Goal: Find contact information: Find contact information

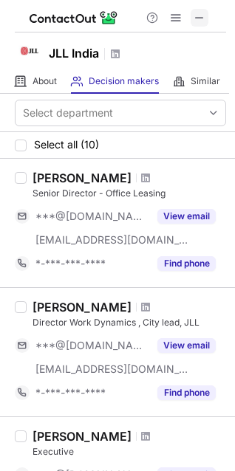
click at [202, 20] on span at bounding box center [200, 18] width 12 height 12
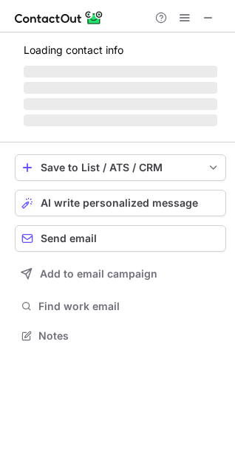
scroll to position [358, 235]
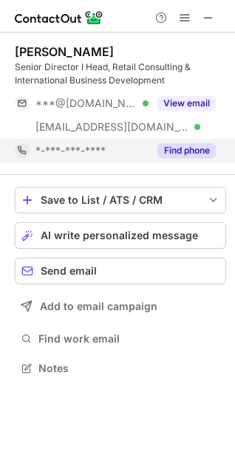
click at [190, 156] on button "Find phone" at bounding box center [186, 150] width 58 height 15
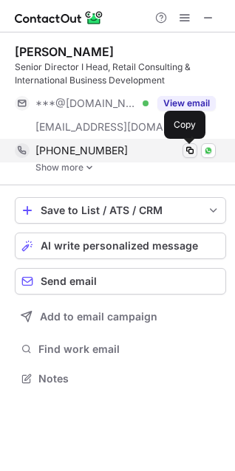
click at [196, 152] on button at bounding box center [189, 150] width 15 height 15
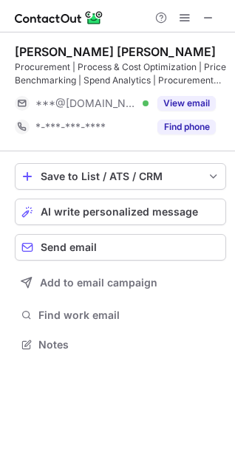
scroll to position [334, 235]
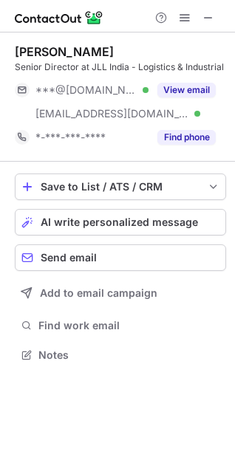
scroll to position [344, 235]
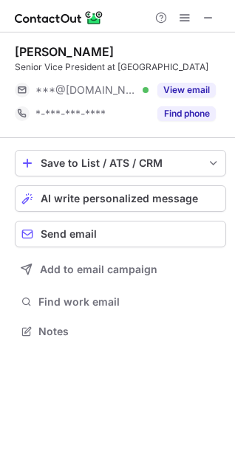
scroll to position [321, 235]
click at [209, 18] on span at bounding box center [208, 18] width 12 height 12
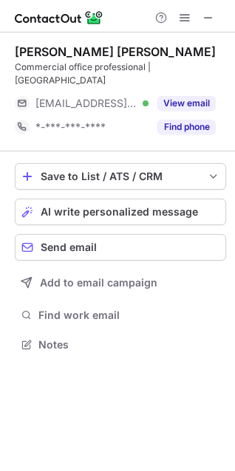
scroll to position [334, 235]
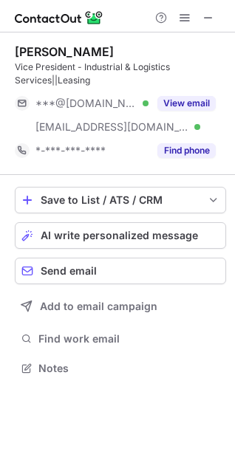
scroll to position [358, 235]
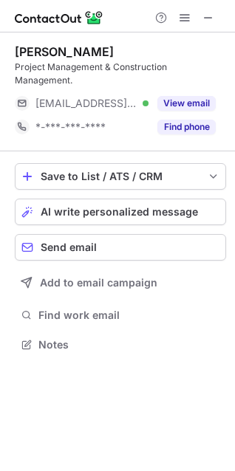
scroll to position [321, 235]
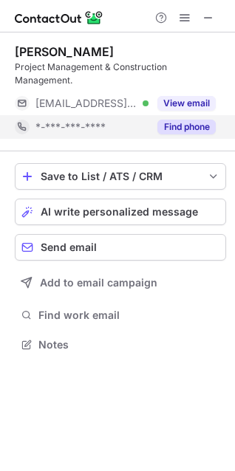
click at [171, 120] on button "Find phone" at bounding box center [186, 127] width 58 height 15
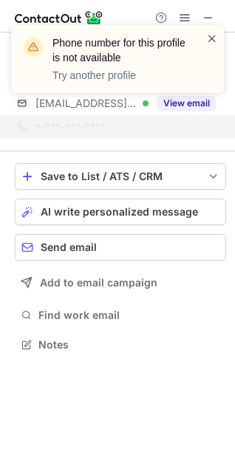
click at [213, 38] on span at bounding box center [212, 38] width 12 height 15
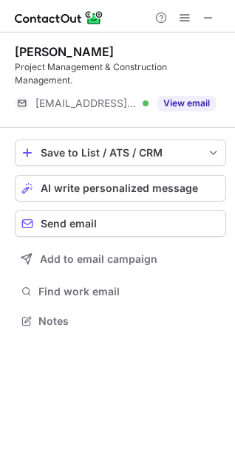
scroll to position [297, 235]
click at [212, 16] on div "Phone number for this profile is not available Try another profile" at bounding box center [117, 64] width 236 height 109
click at [208, 18] on span at bounding box center [208, 18] width 12 height 12
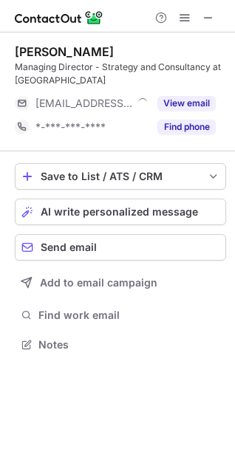
scroll to position [334, 235]
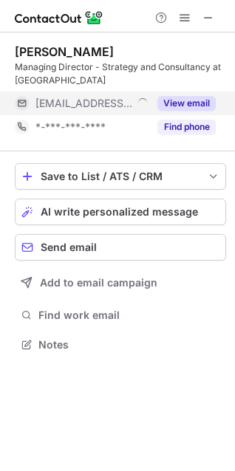
click at [193, 101] on button "View email" at bounding box center [186, 103] width 58 height 15
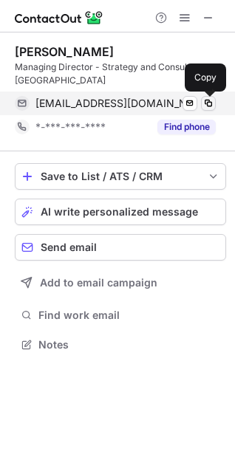
click at [206, 98] on span at bounding box center [208, 104] width 12 height 12
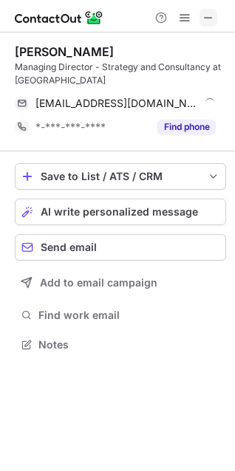
click at [205, 21] on span at bounding box center [208, 18] width 12 height 12
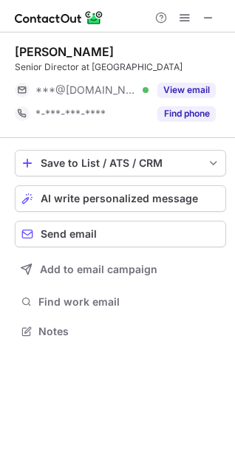
scroll to position [321, 235]
click at [212, 21] on span at bounding box center [208, 18] width 12 height 12
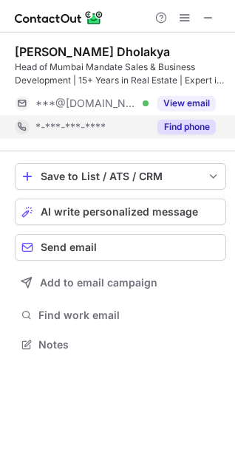
scroll to position [334, 235]
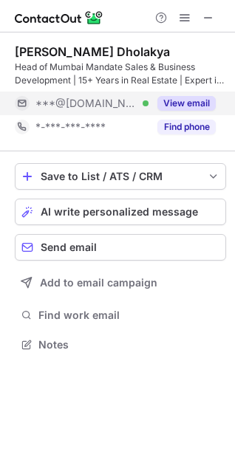
click at [177, 100] on button "View email" at bounding box center [186, 103] width 58 height 15
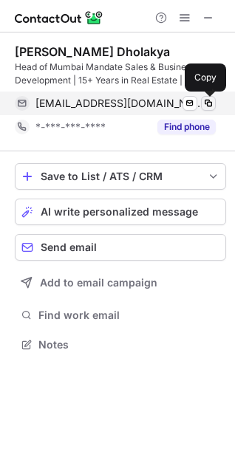
click at [210, 96] on button at bounding box center [208, 103] width 15 height 15
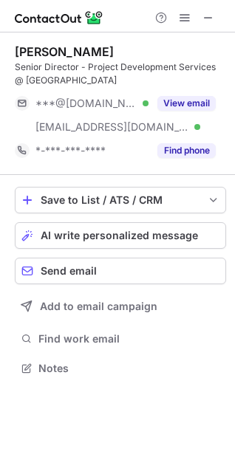
scroll to position [358, 235]
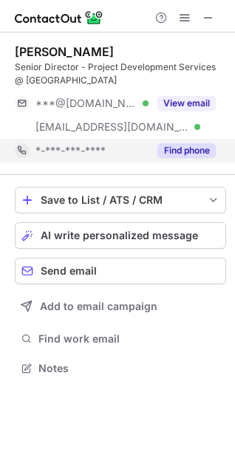
click at [178, 151] on button "Find phone" at bounding box center [186, 150] width 58 height 15
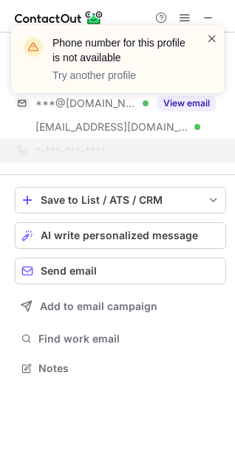
click at [213, 35] on span at bounding box center [212, 38] width 12 height 15
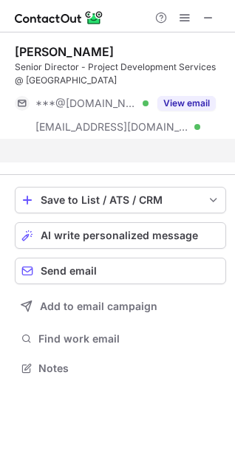
scroll to position [334, 235]
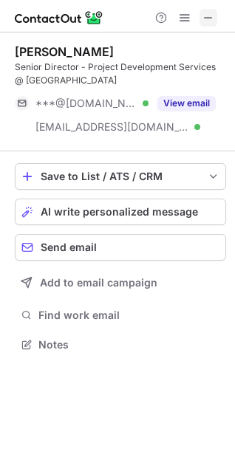
click at [209, 18] on span at bounding box center [208, 18] width 12 height 12
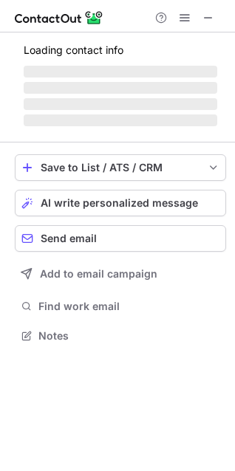
scroll to position [344, 235]
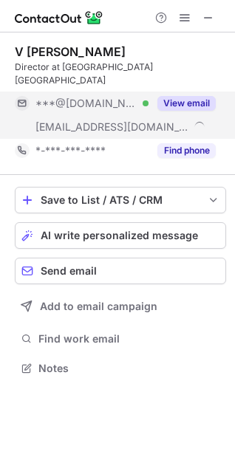
click at [189, 96] on button "View email" at bounding box center [186, 103] width 58 height 15
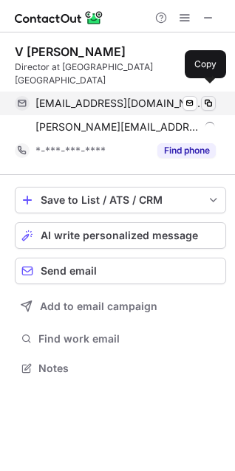
click at [209, 98] on span at bounding box center [208, 104] width 12 height 12
click at [207, 98] on span at bounding box center [208, 104] width 12 height 12
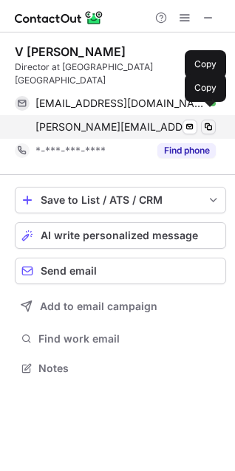
click at [211, 121] on span at bounding box center [208, 127] width 12 height 12
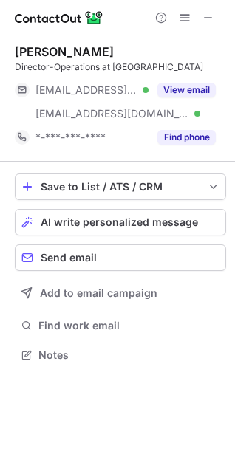
scroll to position [344, 235]
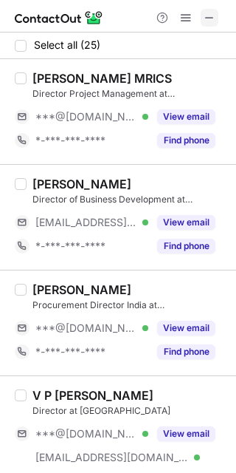
click at [206, 15] on span at bounding box center [210, 18] width 12 height 12
